Goal: Understand process/instructions

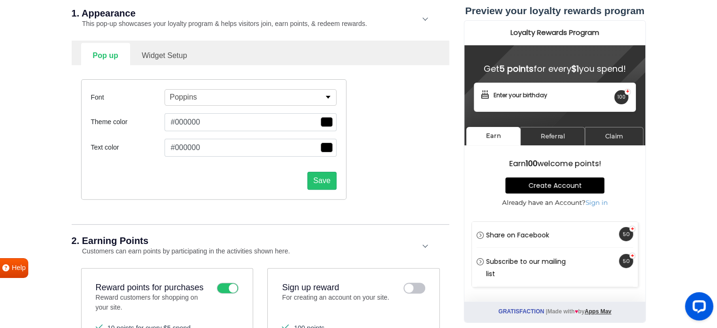
scroll to position [236, 0]
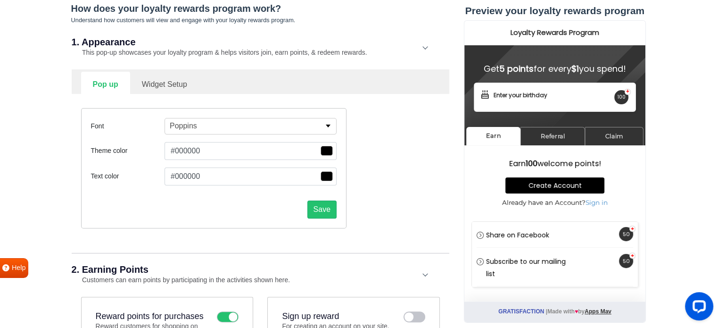
click at [155, 83] on link "Widget Setup" at bounding box center [164, 83] width 69 height 23
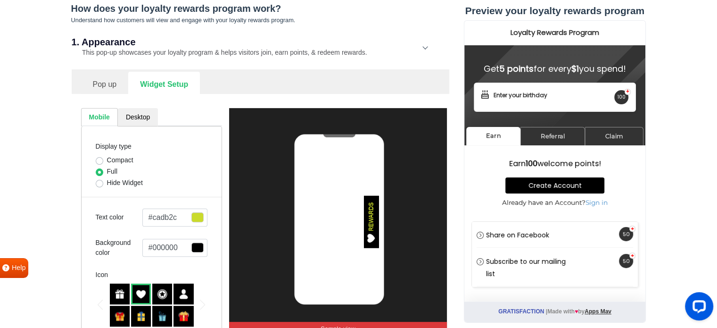
click at [107, 162] on label "Compact" at bounding box center [120, 160] width 26 height 10
click at [99, 162] on input "Compact" at bounding box center [100, 159] width 8 height 9
radio input "true"
select select "right"
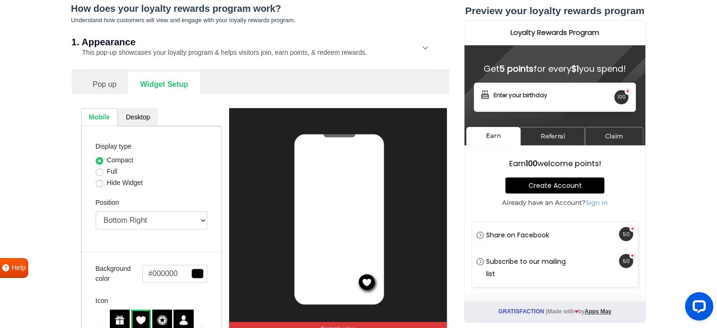
click at [107, 162] on label "Compact" at bounding box center [120, 160] width 26 height 10
click at [99, 162] on input "Compact" at bounding box center [100, 159] width 8 height 9
click at [107, 172] on label "Full" at bounding box center [112, 171] width 11 height 10
click at [100, 172] on input "Full" at bounding box center [100, 170] width 8 height 9
radio input "true"
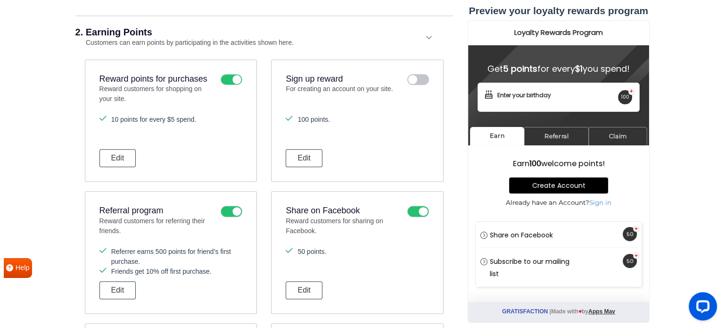
scroll to position [628, 0]
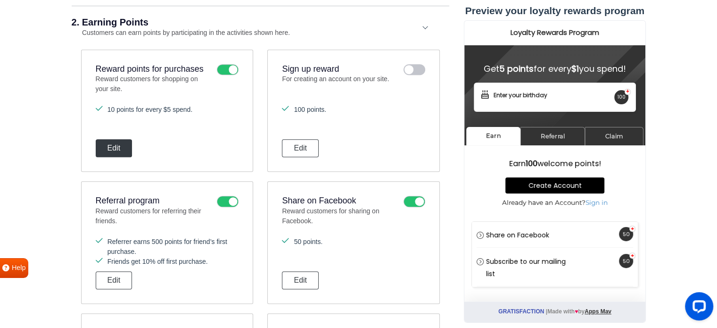
click at [116, 143] on button "Edit" at bounding box center [114, 148] width 37 height 18
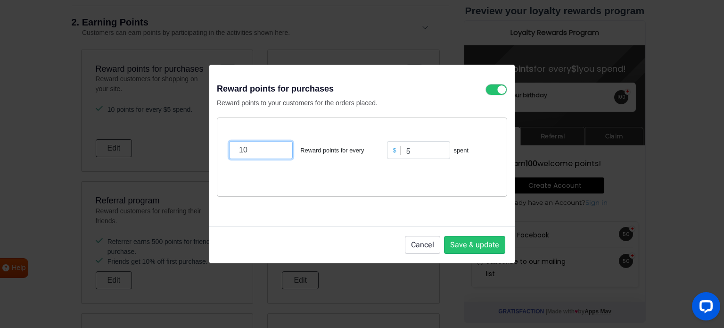
drag, startPoint x: 250, startPoint y: 150, endPoint x: 212, endPoint y: 159, distance: 39.2
click at [212, 159] on div "Reward points for purchases Reward points to your customers for the orders plac…" at bounding box center [361, 146] width 305 height 162
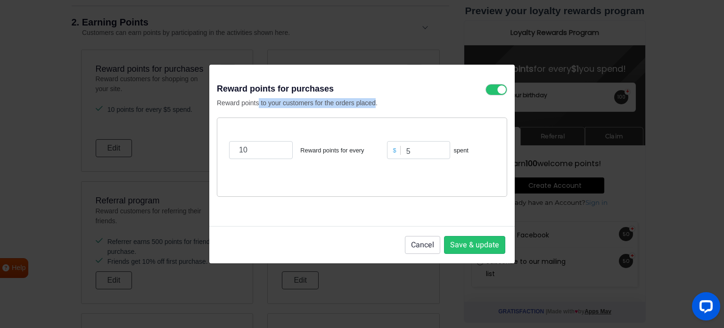
drag, startPoint x: 264, startPoint y: 101, endPoint x: 375, endPoint y: 103, distance: 110.3
click at [375, 103] on p "Reward points to your customers for the orders placed." at bounding box center [329, 103] width 224 height 10
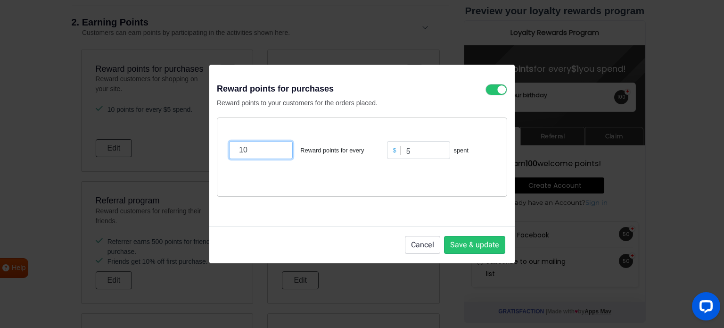
click at [272, 154] on input "10" at bounding box center [261, 150] width 64 height 18
drag, startPoint x: 272, startPoint y: 154, endPoint x: 193, endPoint y: 150, distance: 78.8
click at [193, 150] on div "Reward points for purchases Reward points to your customers for the orders plac…" at bounding box center [362, 164] width 724 height 328
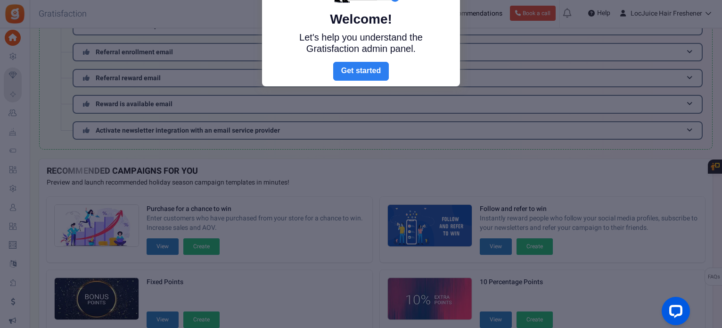
click at [360, 76] on link "Next" at bounding box center [361, 71] width 56 height 19
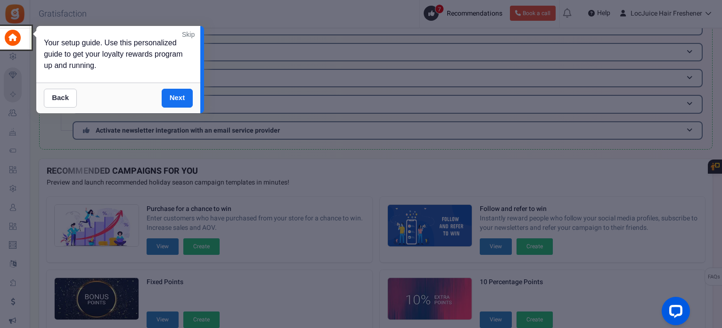
scroll to position [23, 0]
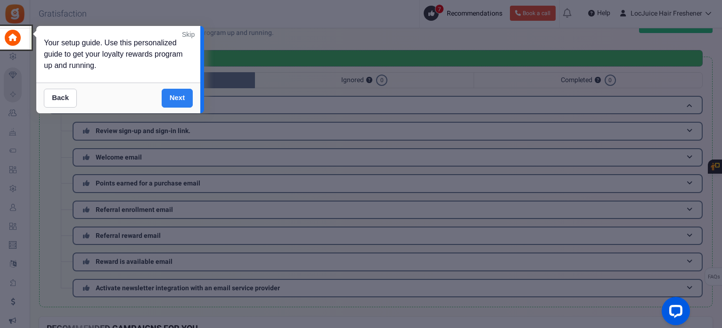
click at [168, 98] on link "Next" at bounding box center [178, 98] width 32 height 19
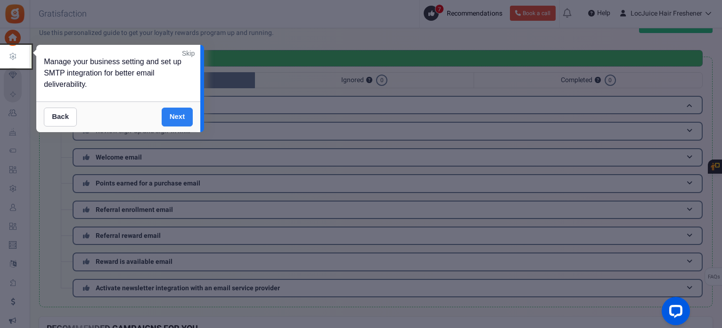
click at [173, 113] on link "Next" at bounding box center [178, 116] width 32 height 19
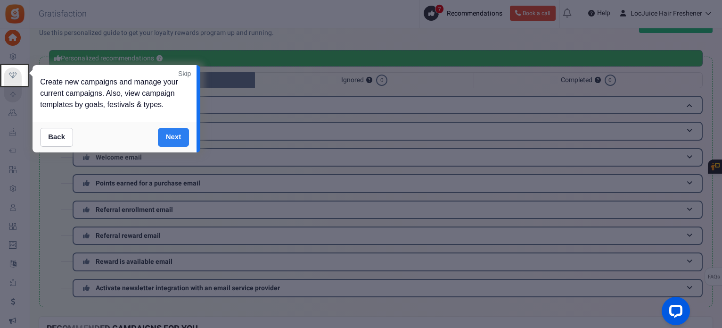
click at [177, 138] on link "Next" at bounding box center [174, 137] width 32 height 19
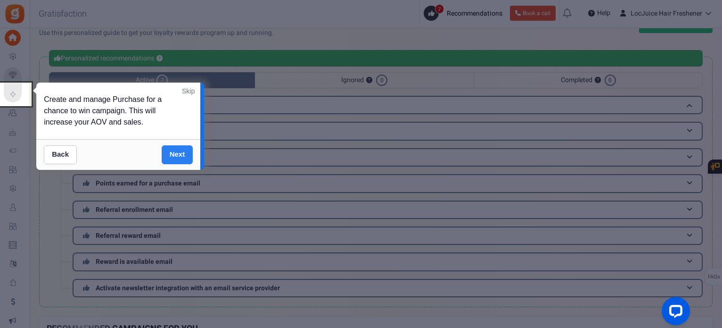
click at [173, 151] on link "Next" at bounding box center [178, 154] width 32 height 19
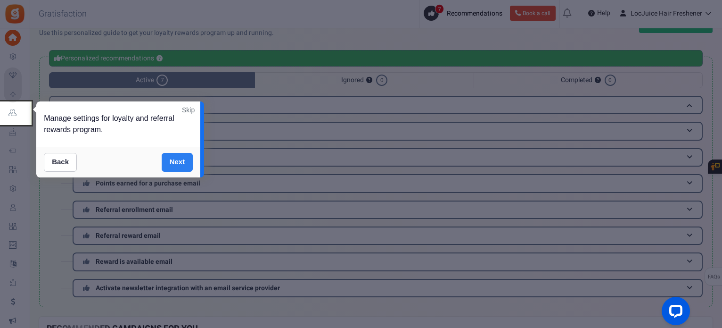
click at [176, 159] on link "Next" at bounding box center [178, 162] width 32 height 19
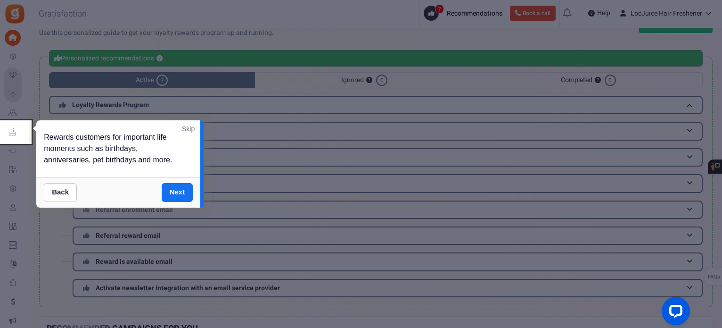
click at [184, 193] on link "Next" at bounding box center [178, 192] width 32 height 19
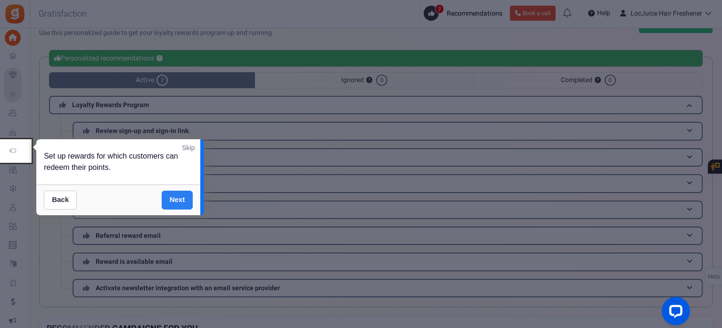
click at [179, 199] on link "Next" at bounding box center [178, 199] width 32 height 19
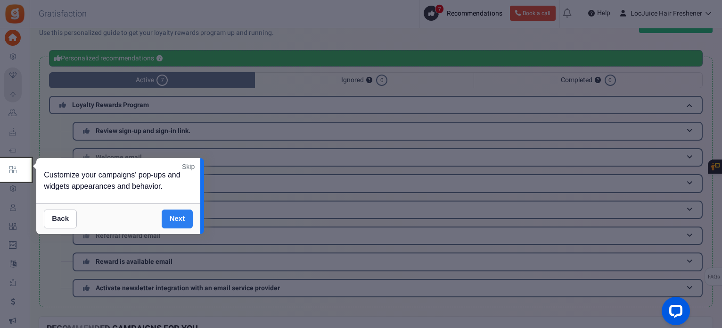
click at [187, 213] on link "Next" at bounding box center [178, 218] width 32 height 19
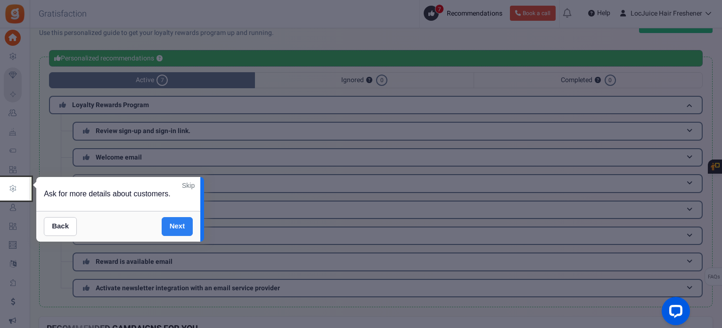
click at [175, 226] on link "Next" at bounding box center [178, 226] width 32 height 19
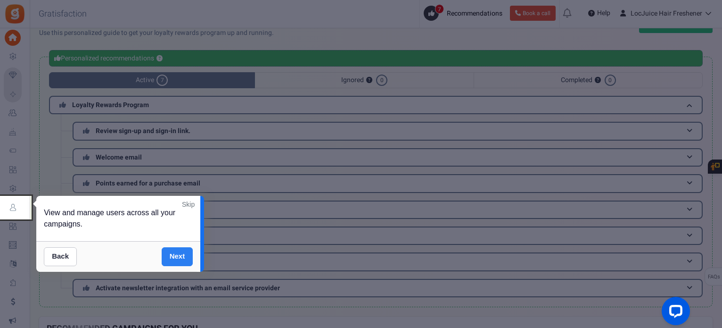
click at [174, 254] on link "Next" at bounding box center [178, 256] width 32 height 19
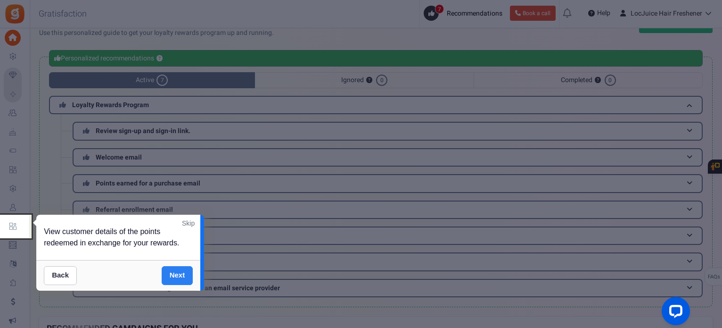
click at [173, 271] on link "Next" at bounding box center [178, 275] width 32 height 19
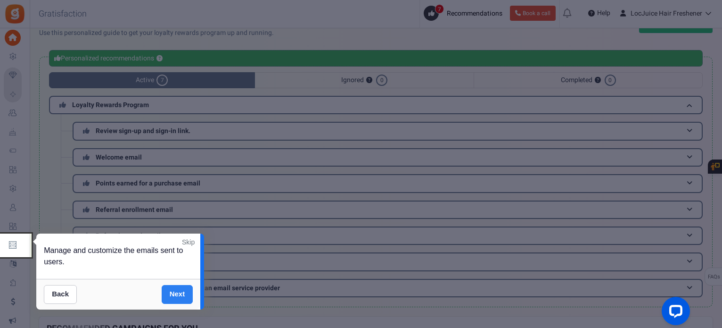
click at [179, 296] on link "Next" at bounding box center [178, 294] width 32 height 19
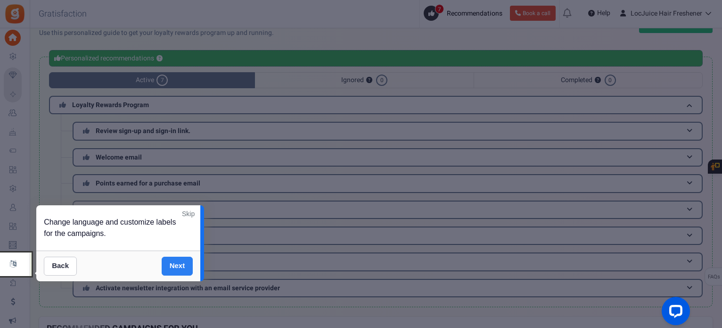
click at [167, 268] on link "Next" at bounding box center [178, 265] width 32 height 19
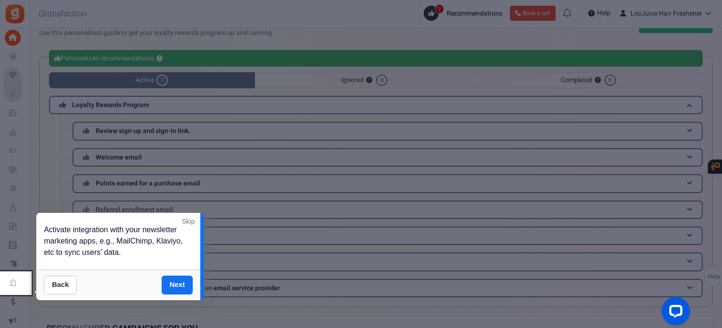
scroll to position [156, 0]
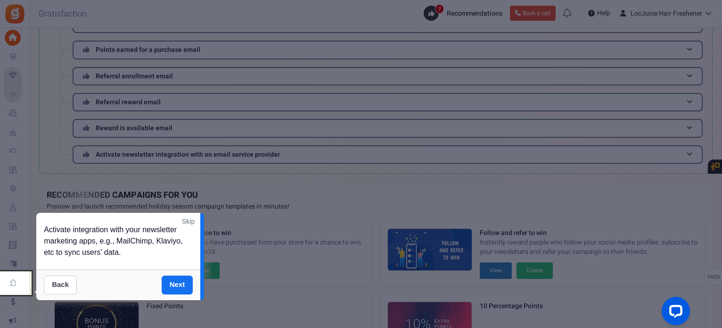
click at [51, 285] on link "Back" at bounding box center [60, 284] width 33 height 19
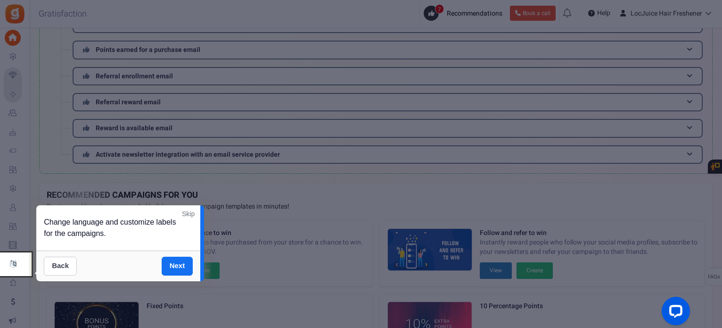
click at [55, 264] on link "Back" at bounding box center [60, 265] width 33 height 19
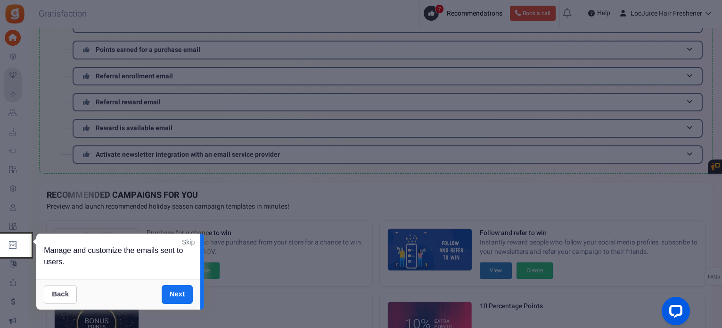
click at [55, 296] on link "Back" at bounding box center [60, 294] width 33 height 19
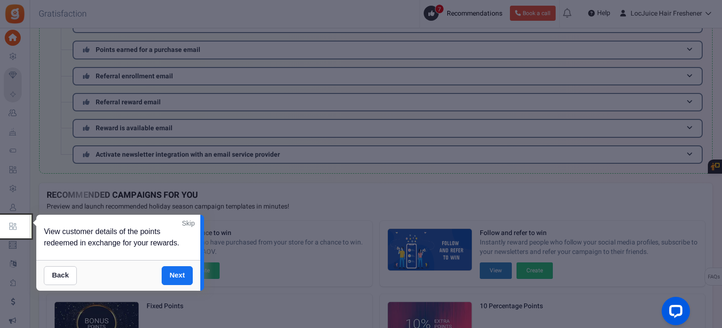
click at [58, 260] on div "Back Next" at bounding box center [118, 275] width 164 height 31
click at [59, 275] on link "Back" at bounding box center [60, 275] width 33 height 19
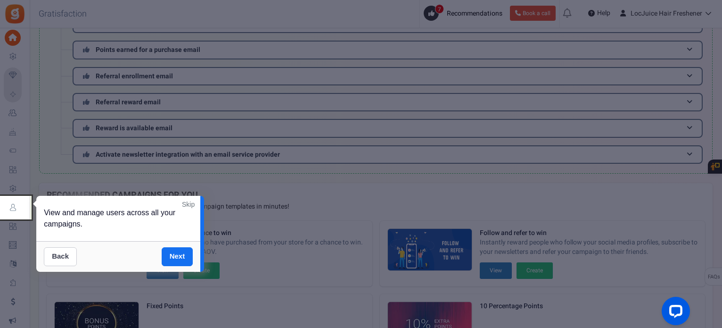
click at [59, 246] on div "Back Next" at bounding box center [118, 256] width 164 height 31
click at [58, 253] on link "Back" at bounding box center [60, 256] width 33 height 19
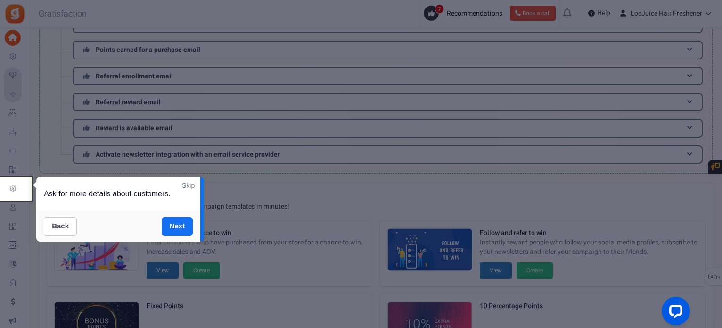
click at [62, 228] on link "Back" at bounding box center [60, 226] width 33 height 19
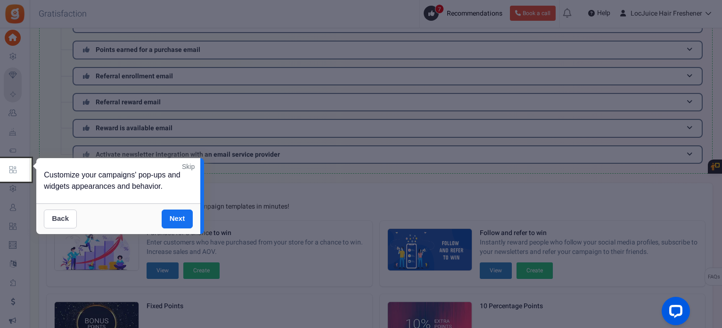
click at [60, 218] on link "Back" at bounding box center [60, 218] width 33 height 19
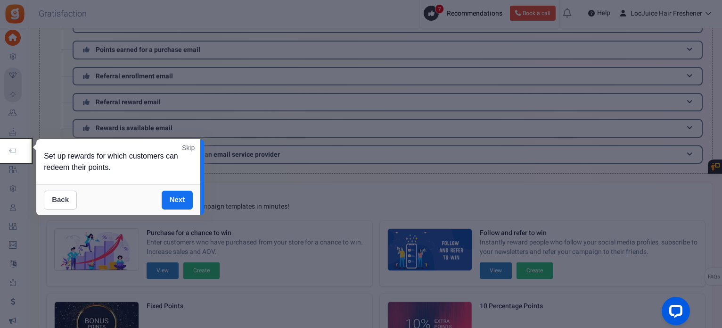
click at [59, 197] on link "Back" at bounding box center [60, 199] width 33 height 19
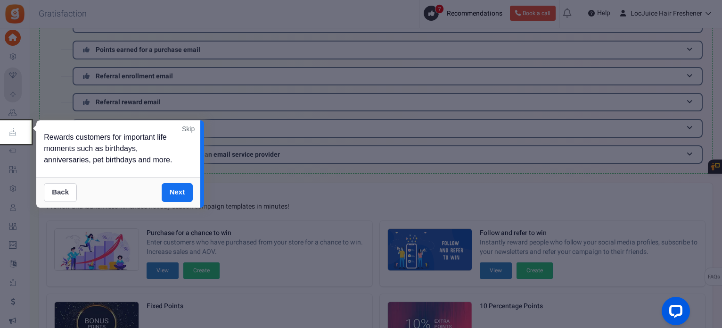
click at [62, 188] on link "Back" at bounding box center [60, 192] width 33 height 19
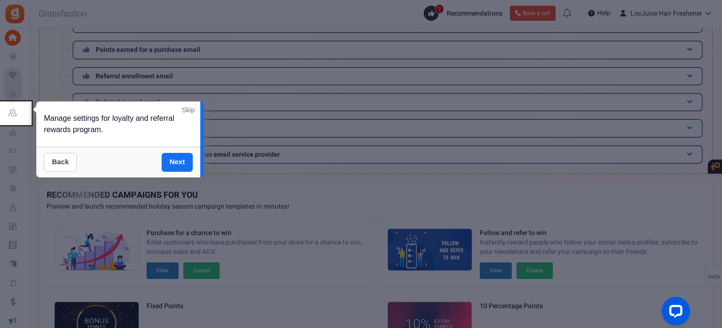
click at [64, 162] on link "Back" at bounding box center [60, 162] width 33 height 19
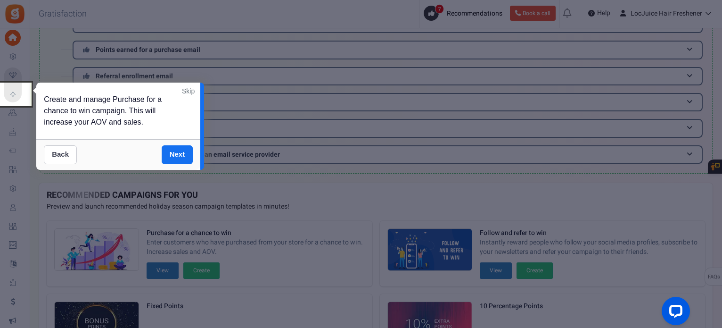
click at [61, 150] on link "Back" at bounding box center [60, 154] width 33 height 19
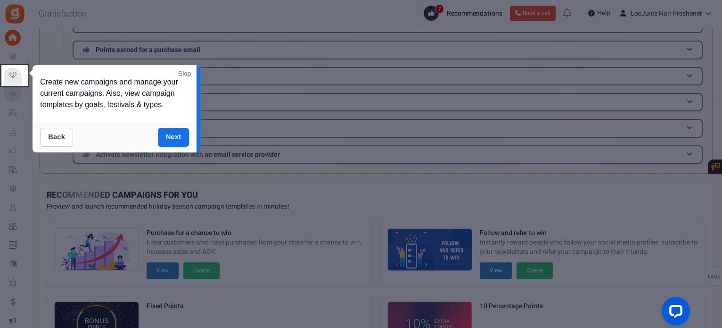
click at [57, 132] on link "Back" at bounding box center [56, 137] width 33 height 19
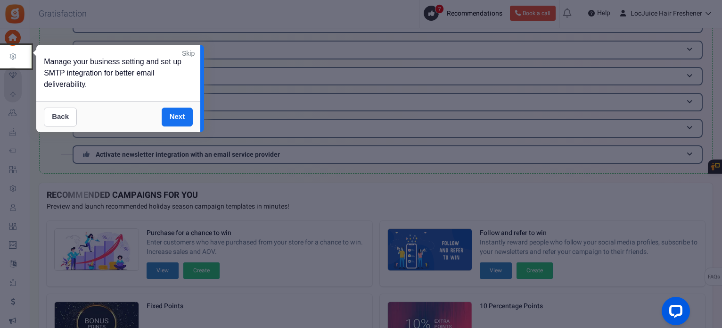
click at [60, 111] on link "Back" at bounding box center [60, 116] width 33 height 19
